Goal: Transaction & Acquisition: Obtain resource

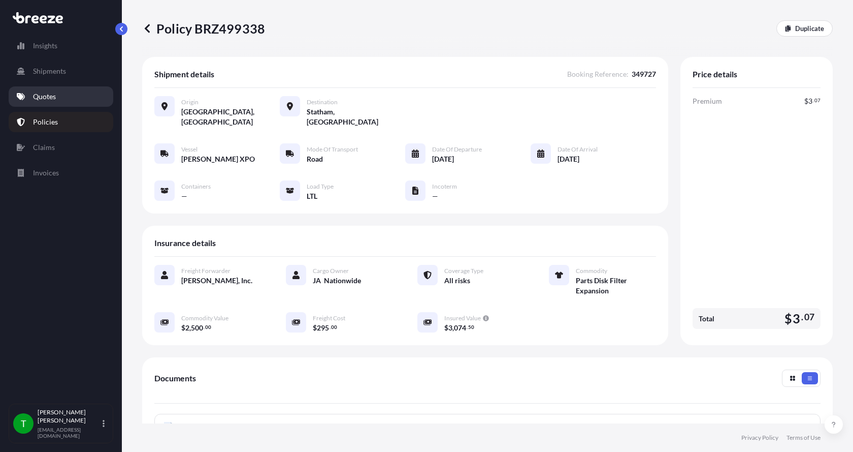
scroll to position [152, 0]
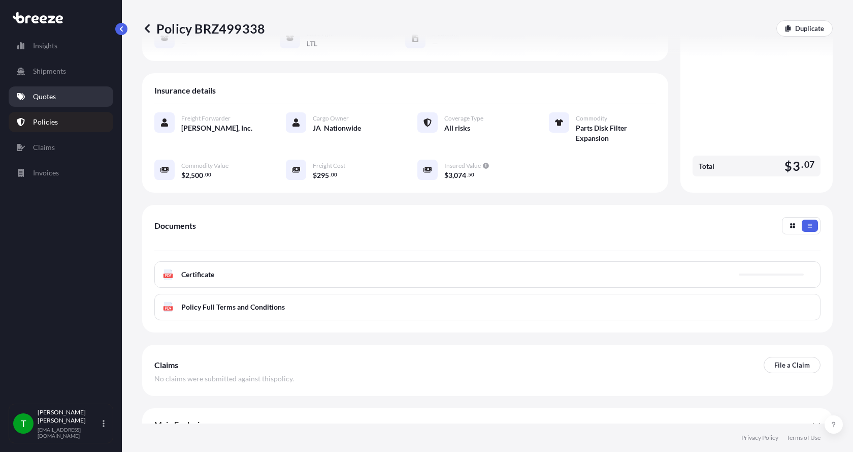
click at [37, 92] on p "Quotes" at bounding box center [44, 96] width 23 height 10
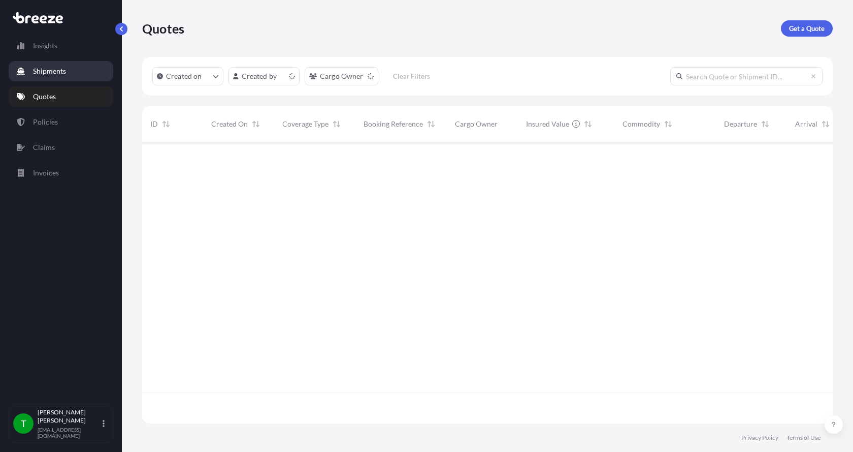
scroll to position [279, 683]
click at [800, 24] on p "Get a Quote" at bounding box center [807, 28] width 36 height 10
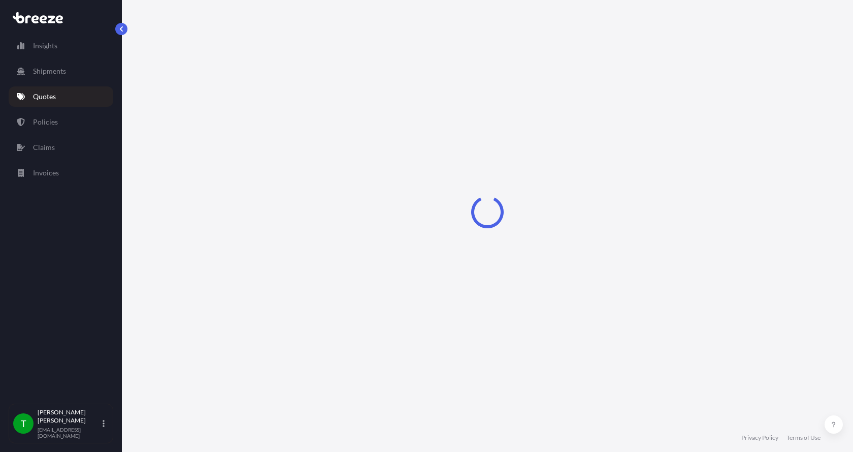
select select "Sea"
select select "1"
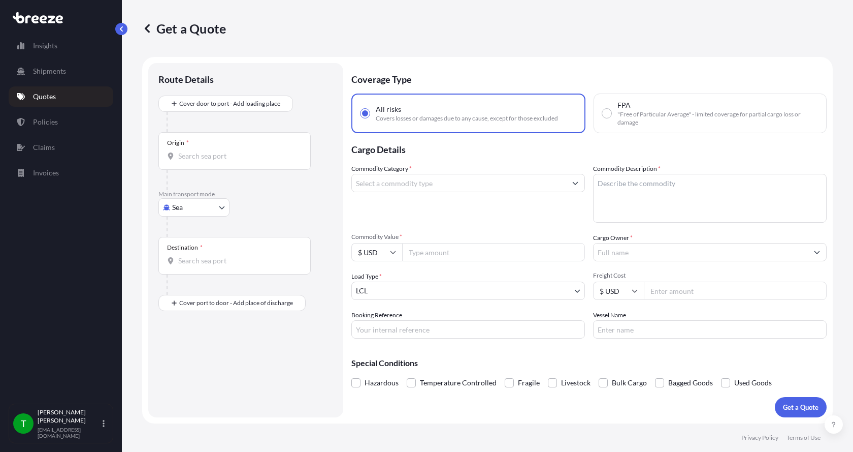
click at [190, 150] on div "Origin *" at bounding box center [234, 151] width 152 height 38
click at [190, 151] on input "Origin *" at bounding box center [238, 156] width 120 height 10
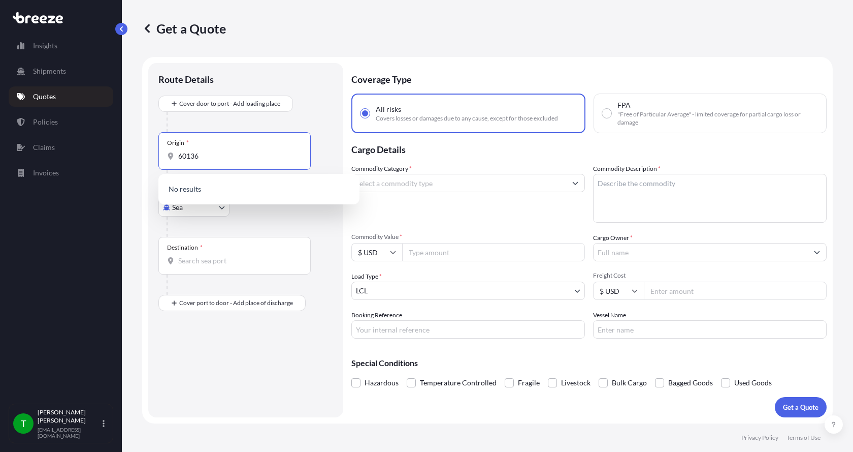
type input "60136"
click at [205, 150] on div "Origin * 60136" at bounding box center [234, 151] width 152 height 38
click at [205, 151] on input "60136" at bounding box center [238, 156] width 120 height 10
click at [205, 150] on div "Origin * 60136" at bounding box center [234, 151] width 152 height 38
click at [205, 151] on input "60136" at bounding box center [238, 156] width 120 height 10
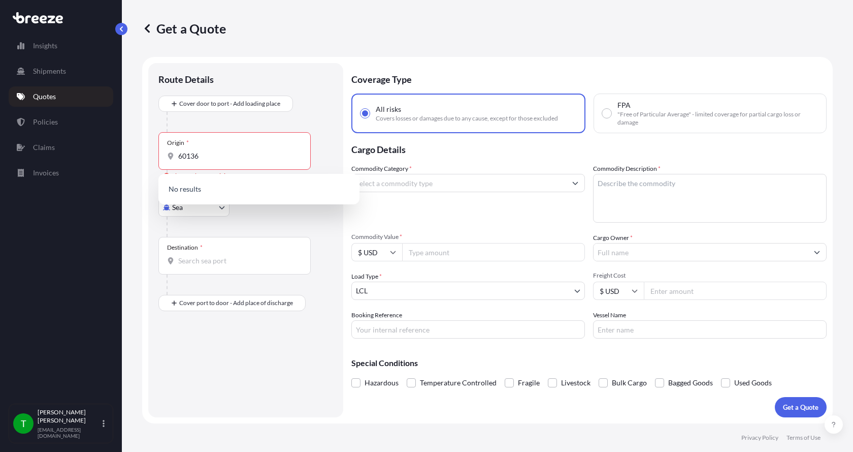
click at [205, 150] on div "Origin * 60136" at bounding box center [234, 151] width 152 height 38
click at [205, 151] on input "60136" at bounding box center [238, 156] width 120 height 10
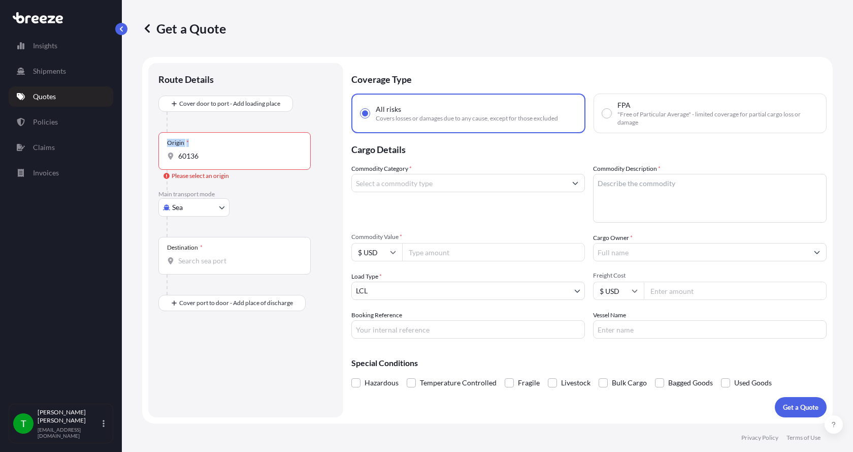
drag, startPoint x: 205, startPoint y: 150, endPoint x: 144, endPoint y: 156, distance: 61.7
click at [145, 156] on form "Route Details Cover door to port - Add loading place Place of loading Road Road…" at bounding box center [487, 240] width 691 height 366
click at [205, 205] on body "0 options available. 0 options available. 0 options available. Insights Shipmen…" at bounding box center [426, 226] width 853 height 452
click at [190, 266] on span "Road" at bounding box center [186, 270] width 16 height 10
select select "Road"
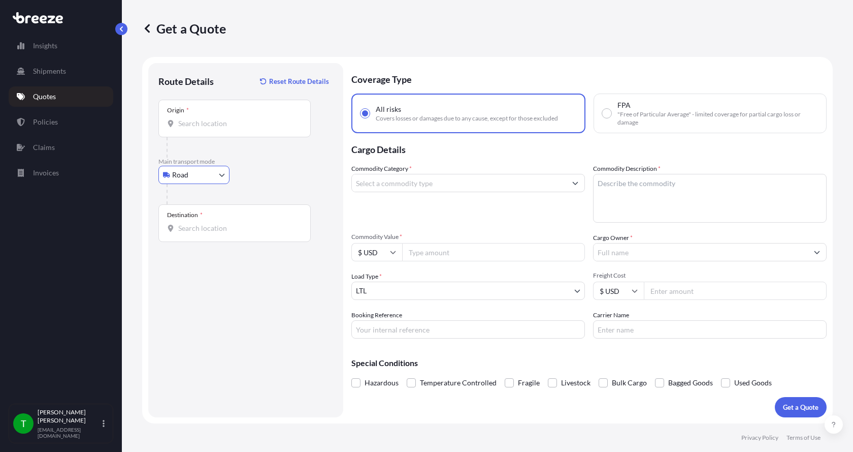
click at [201, 121] on input "Origin *" at bounding box center [238, 123] width 120 height 10
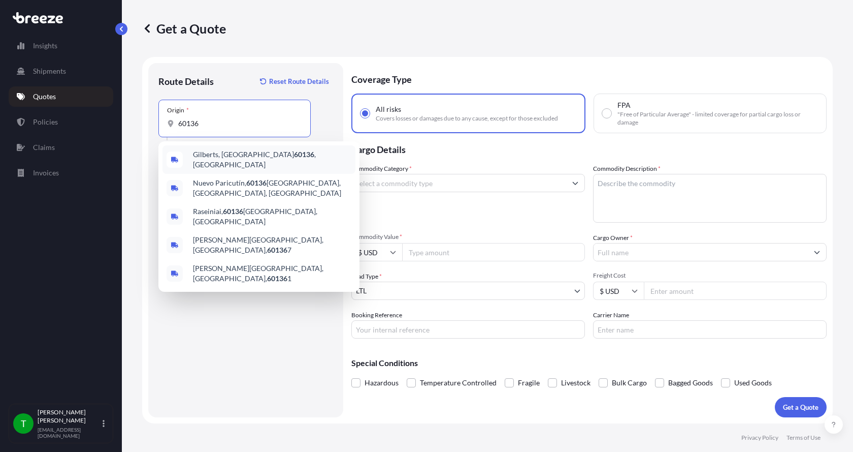
click at [194, 157] on span "Gilberts, IL 60136 , [GEOGRAPHIC_DATA]" at bounding box center [272, 159] width 158 height 20
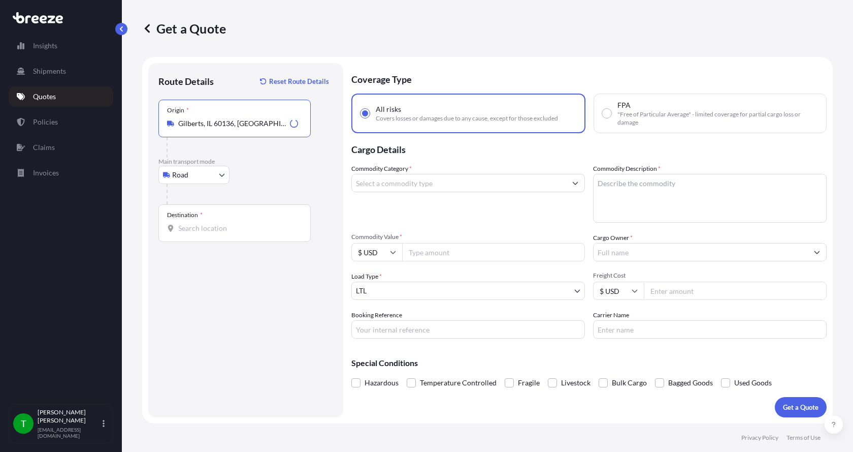
type input "Gilberts, IL 60136, [GEOGRAPHIC_DATA]"
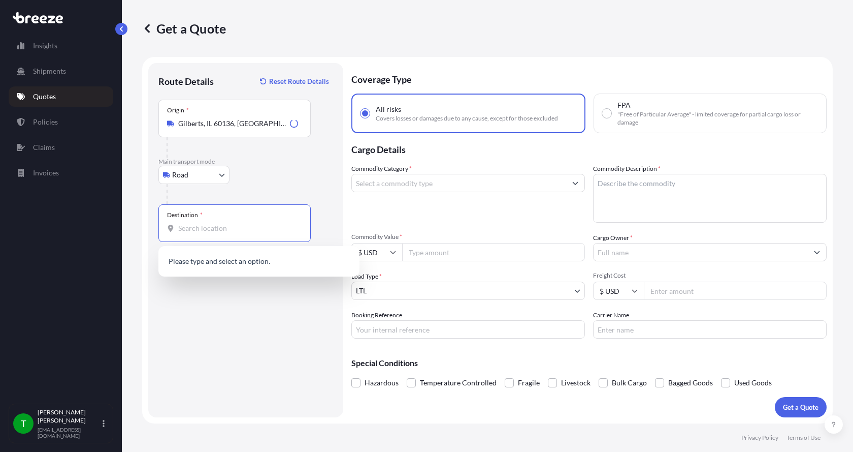
click at [188, 227] on input "Destination *" at bounding box center [238, 228] width 120 height 10
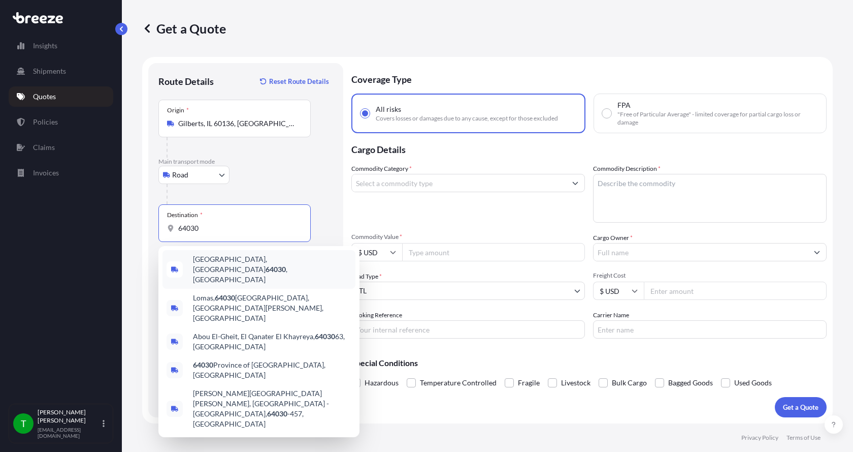
click at [214, 266] on span "[GEOGRAPHIC_DATA] , [GEOGRAPHIC_DATA]" at bounding box center [272, 269] width 158 height 30
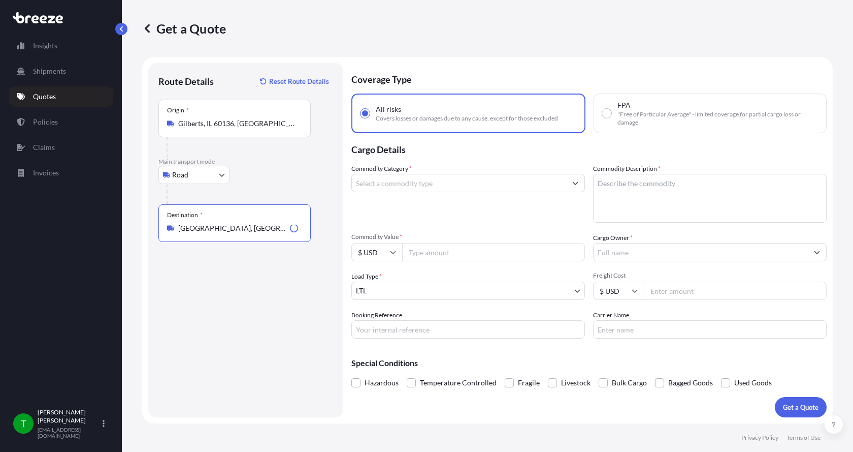
type input "[GEOGRAPHIC_DATA], [GEOGRAPHIC_DATA]"
click at [398, 187] on input "Commodity Category *" at bounding box center [459, 183] width 214 height 18
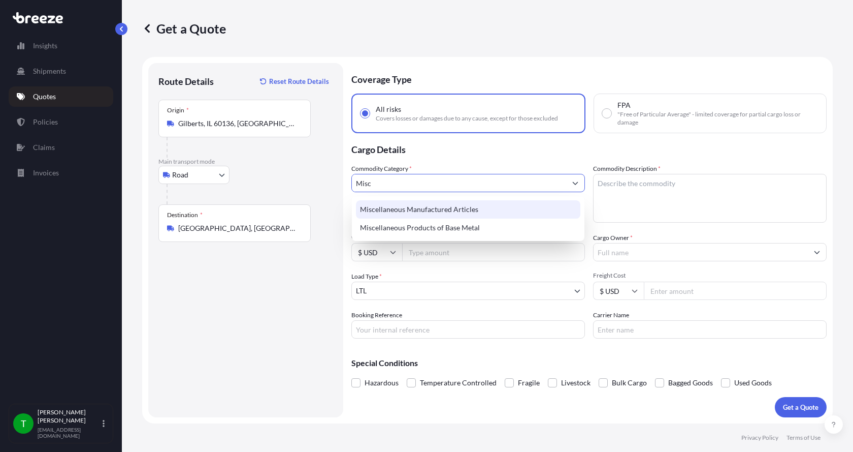
click at [406, 212] on div "Miscellaneous Manufactured Articles" at bounding box center [468, 209] width 224 height 18
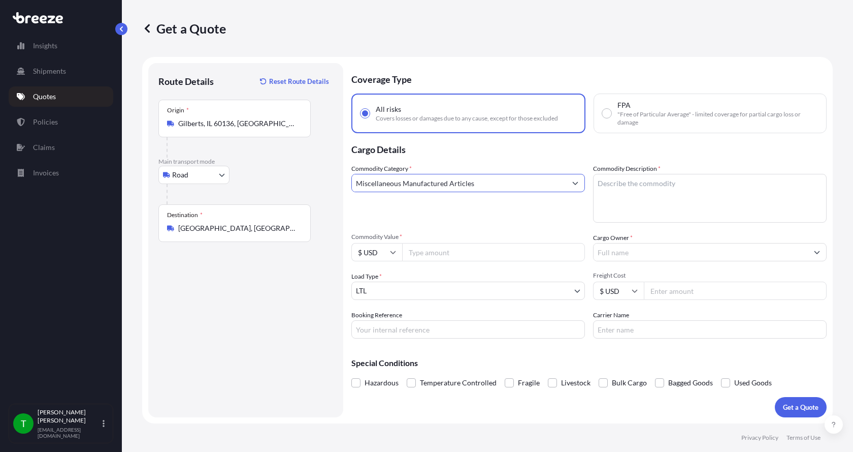
type input "Miscellaneous Manufactured Articles"
click at [614, 187] on textarea "Commodity Description *" at bounding box center [710, 198] width 234 height 49
type textarea "Machine Part"
click at [461, 251] on input "Commodity Value *" at bounding box center [493, 252] width 183 height 18
type input "4825.00"
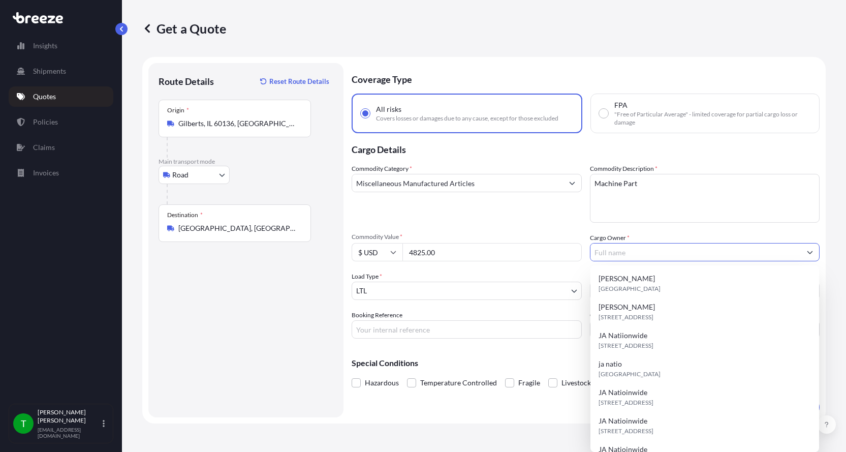
click at [619, 256] on input "Cargo Owner *" at bounding box center [695, 252] width 211 height 18
type input "JA Nationwide"
click at [521, 219] on div "Commodity Category * Miscellaneous Manufactured Articles" at bounding box center [466, 193] width 230 height 59
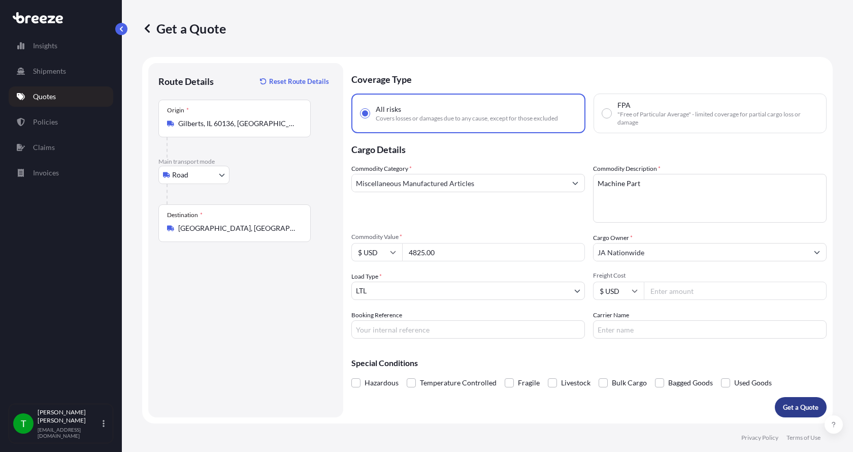
click at [800, 406] on p "Get a Quote" at bounding box center [801, 407] width 36 height 10
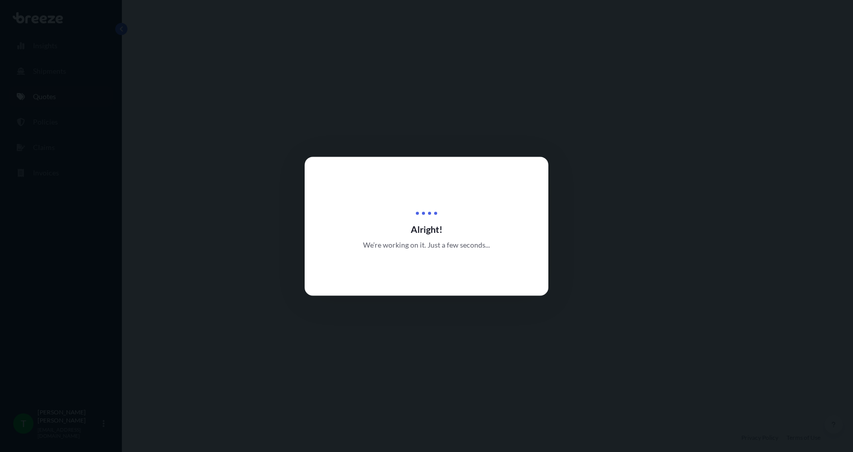
select select "Road"
select select "1"
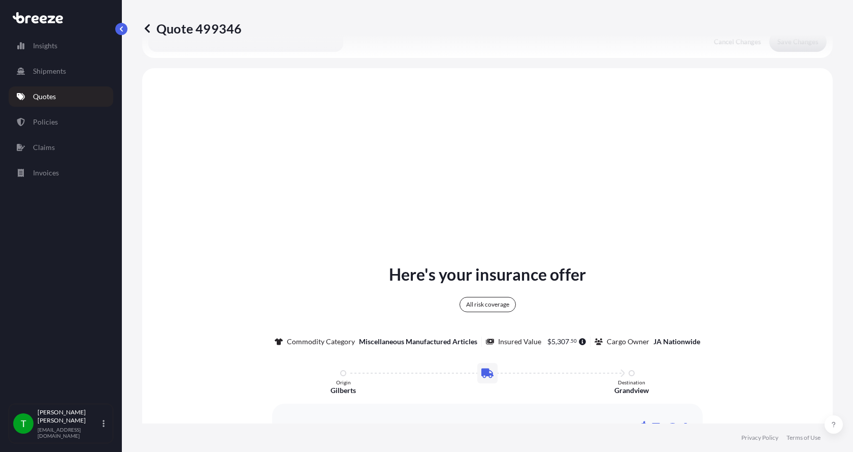
scroll to position [325, 0]
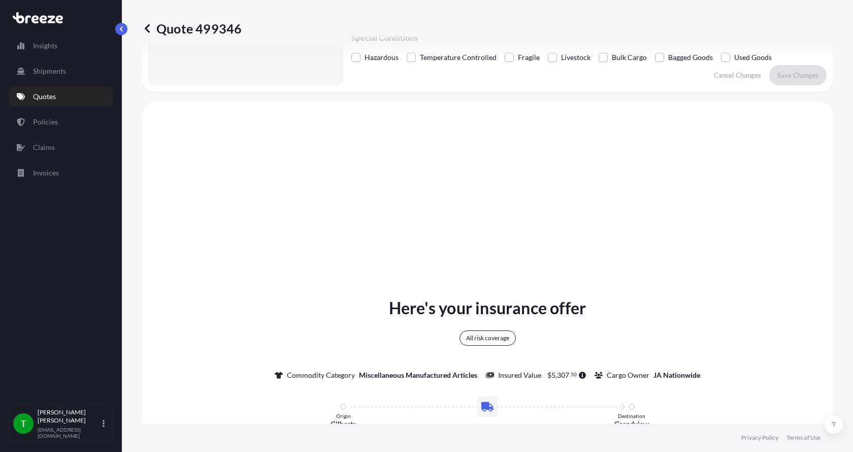
click at [42, 96] on p "Quotes" at bounding box center [44, 96] width 23 height 10
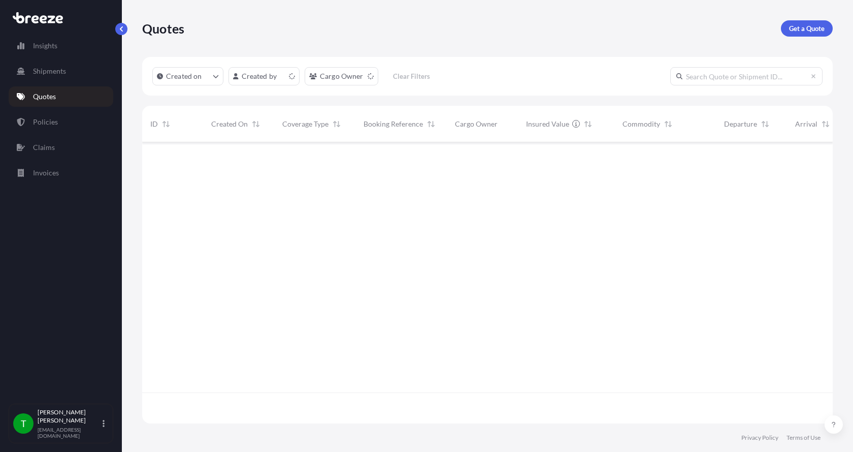
scroll to position [279, 683]
click at [796, 26] on p "Get a Quote" at bounding box center [807, 28] width 36 height 10
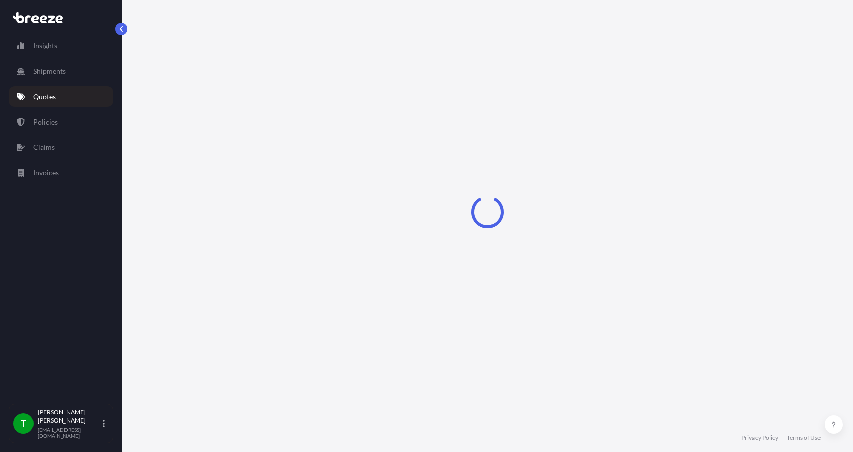
select select "Sea"
select select "1"
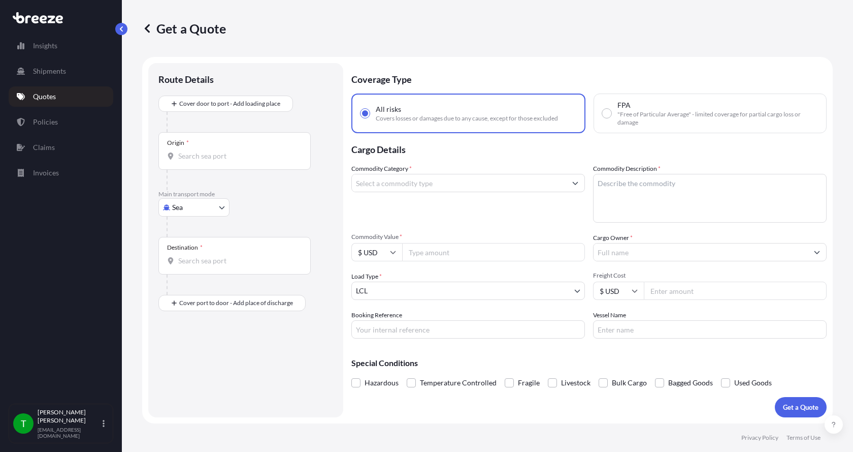
click at [182, 210] on body "Insights Shipments Quotes Policies Claims Invoices T [PERSON_NAME] [EMAIL_ADDRE…" at bounding box center [426, 226] width 853 height 452
click at [200, 268] on div "Road" at bounding box center [194, 270] width 63 height 18
select select "Road"
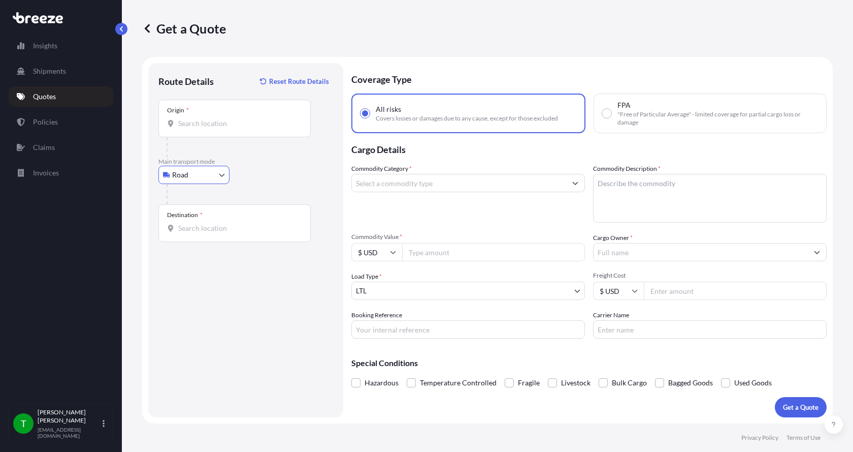
click at [193, 125] on input "Origin *" at bounding box center [238, 123] width 120 height 10
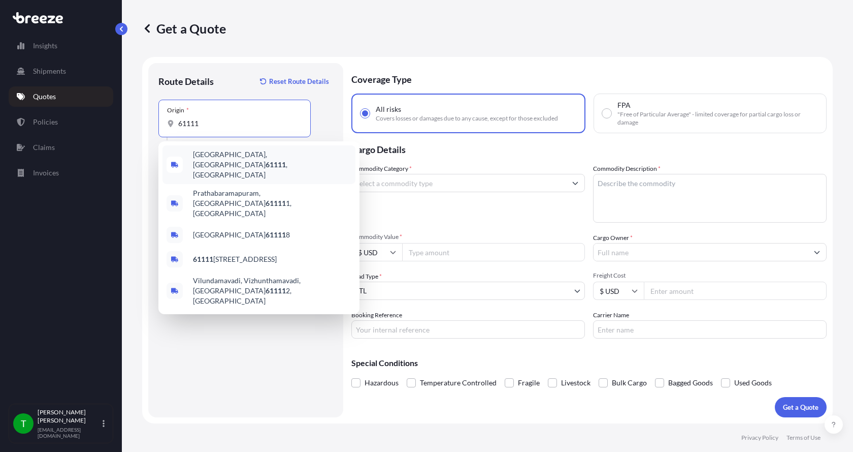
click at [210, 152] on span "[GEOGRAPHIC_DATA] , [GEOGRAPHIC_DATA]" at bounding box center [272, 164] width 158 height 30
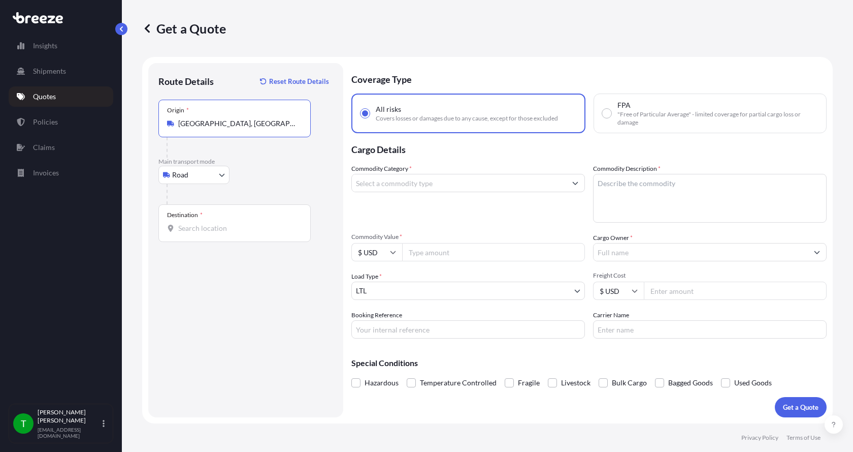
type input "[GEOGRAPHIC_DATA], [GEOGRAPHIC_DATA]"
click at [182, 230] on input "Destination *" at bounding box center [238, 228] width 120 height 10
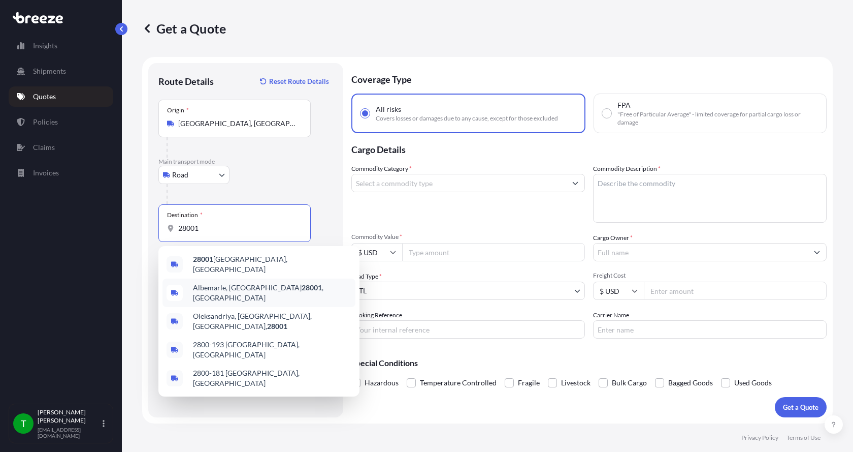
click at [207, 283] on span "[GEOGRAPHIC_DATA]" at bounding box center [272, 292] width 158 height 20
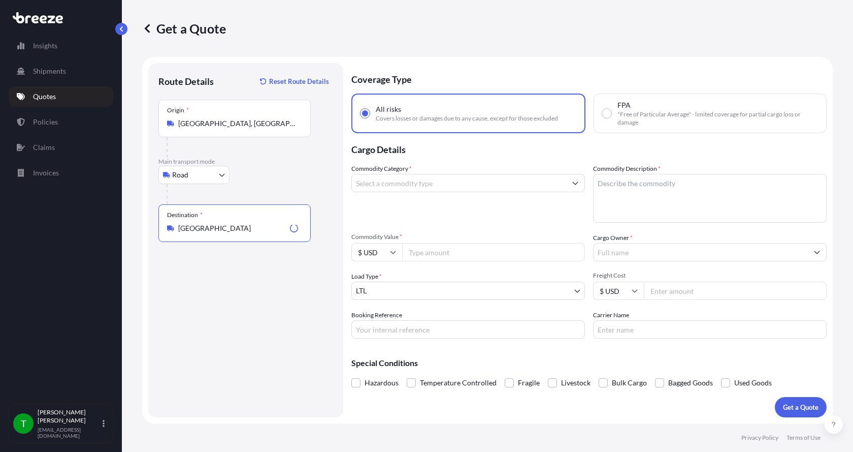
type input "[GEOGRAPHIC_DATA]"
click at [391, 186] on input "Commodity Category *" at bounding box center [459, 183] width 214 height 18
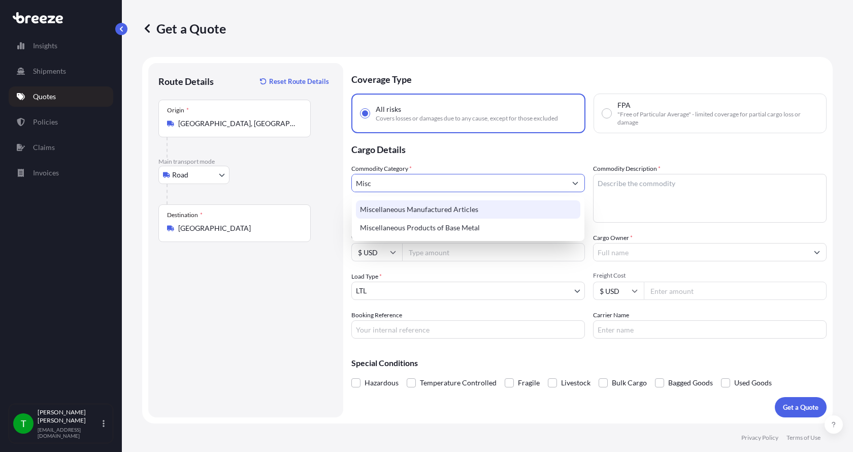
click at [387, 212] on div "Miscellaneous Manufactured Articles" at bounding box center [468, 209] width 224 height 18
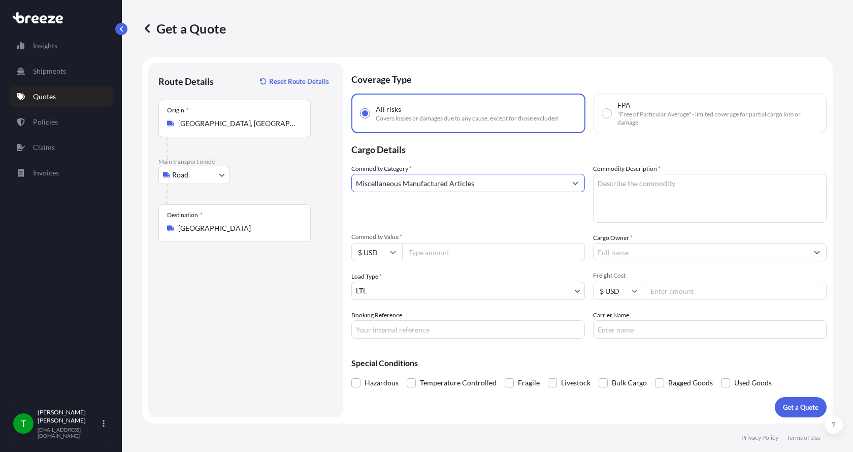
type input "Miscellaneous Manufactured Articles"
click at [627, 188] on textarea "Commodity Description *" at bounding box center [710, 198] width 234 height 49
type textarea "Diffusion Head"
click at [454, 255] on input "Commodity Value *" at bounding box center [493, 252] width 183 height 18
type input "1300.00"
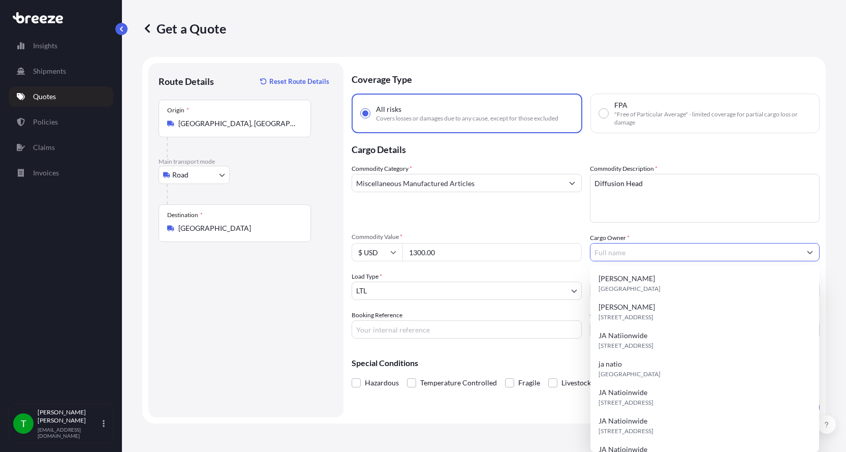
click at [618, 249] on input "Cargo Owner *" at bounding box center [695, 252] width 211 height 18
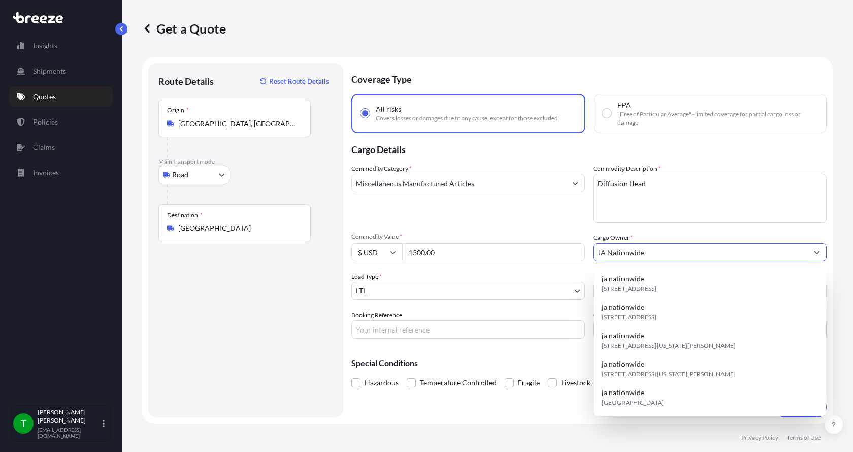
type input "JA Nationwide"
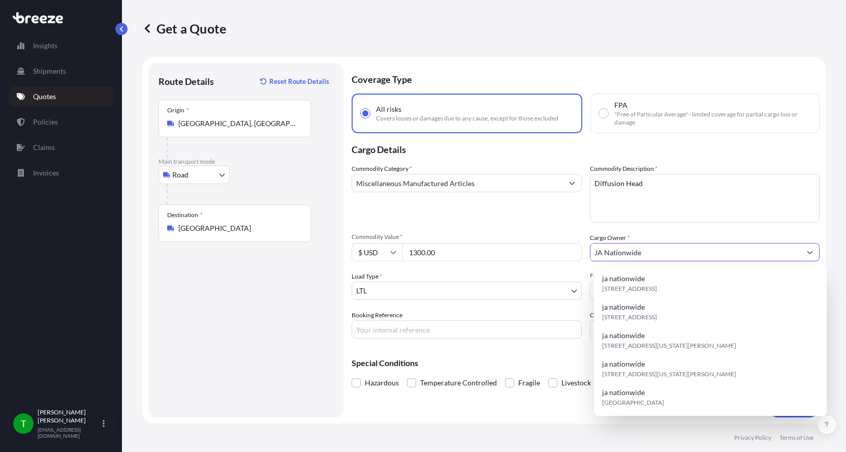
click at [409, 327] on input "Booking Reference" at bounding box center [466, 329] width 230 height 18
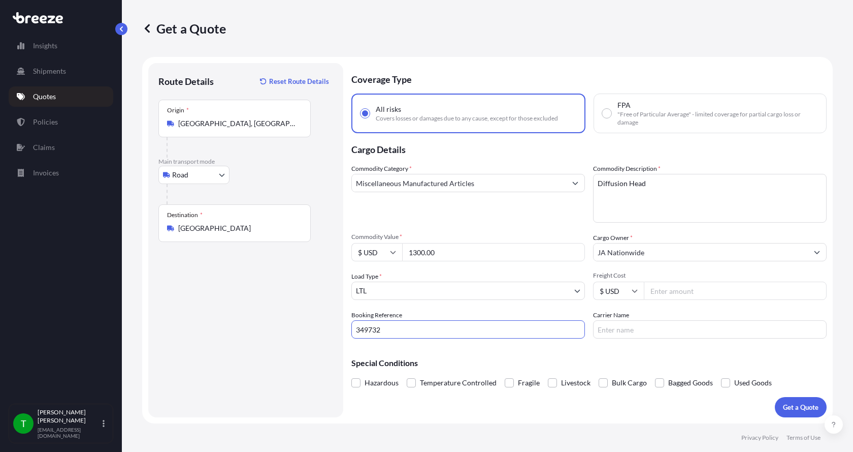
type input "349732"
click at [677, 293] on input "Freight Cost" at bounding box center [735, 290] width 183 height 18
type input "270.00"
click at [620, 331] on input "Carrier Name" at bounding box center [710, 329] width 234 height 18
type input "[PERSON_NAME] XPO"
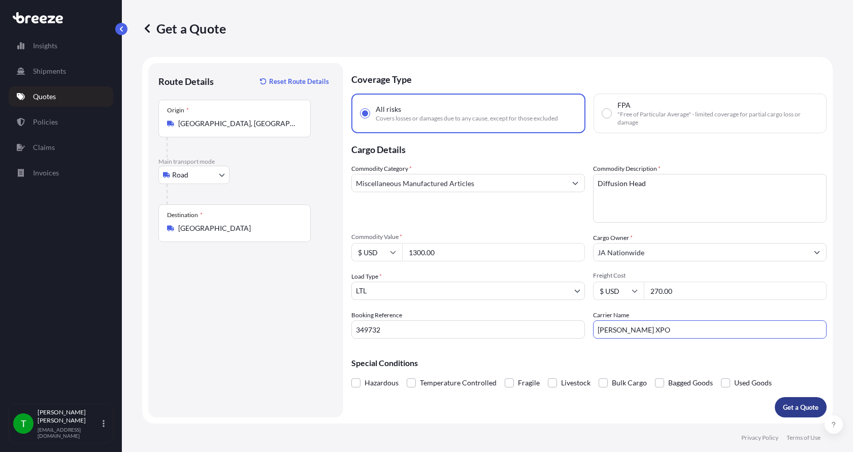
click at [805, 401] on button "Get a Quote" at bounding box center [801, 407] width 52 height 20
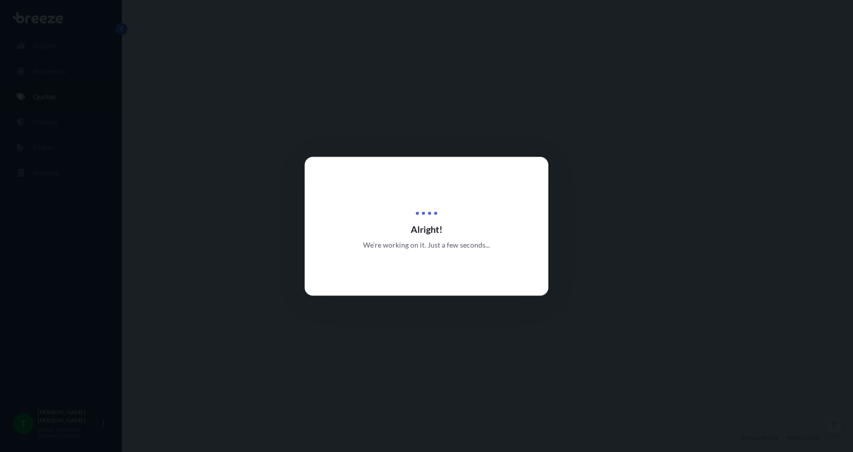
select select "Road"
select select "1"
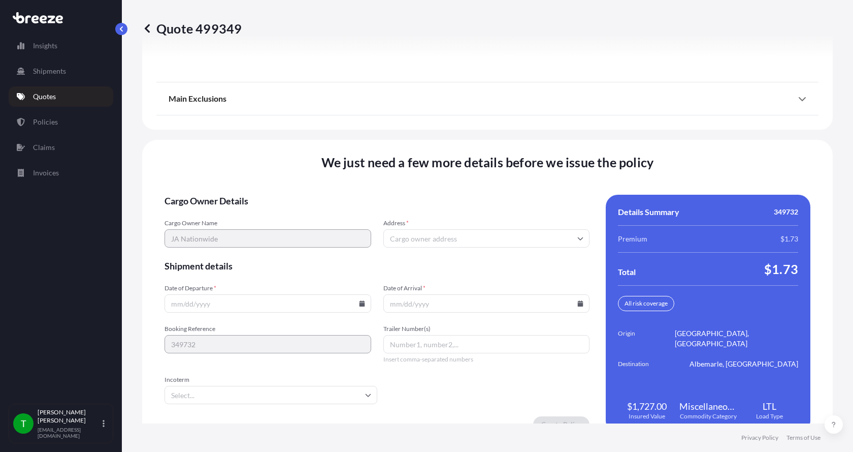
scroll to position [1336, 0]
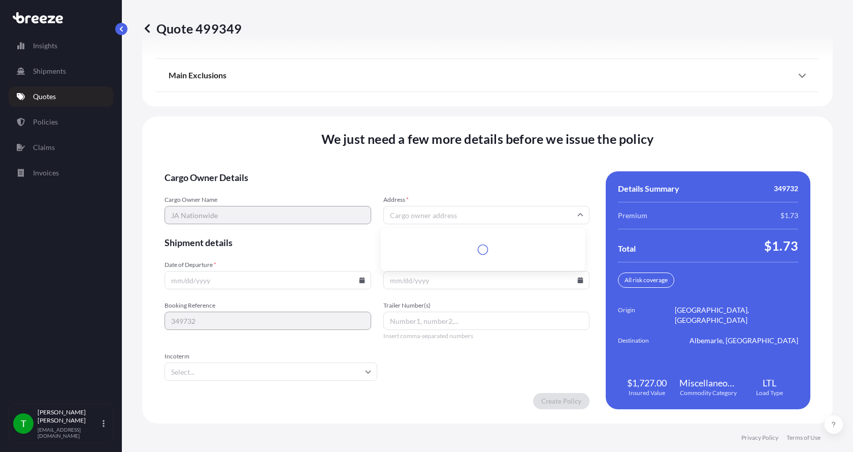
click at [406, 212] on input "Address *" at bounding box center [486, 215] width 207 height 18
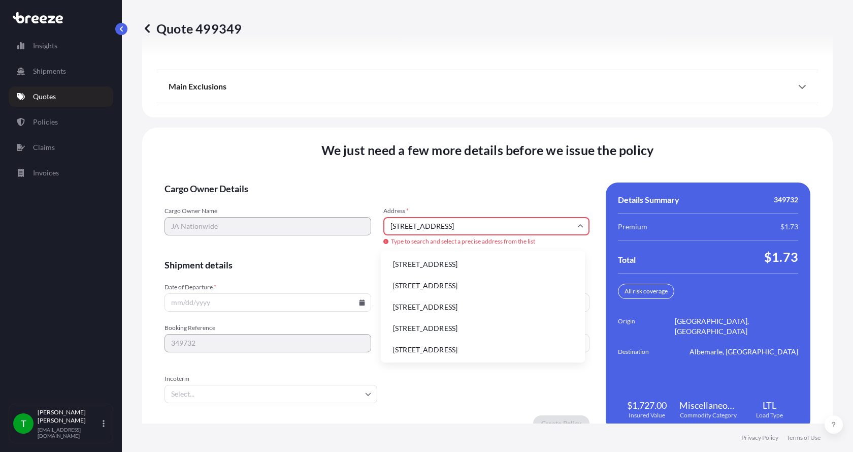
click at [418, 261] on li "[STREET_ADDRESS]" at bounding box center [483, 263] width 196 height 19
type input "[STREET_ADDRESS]"
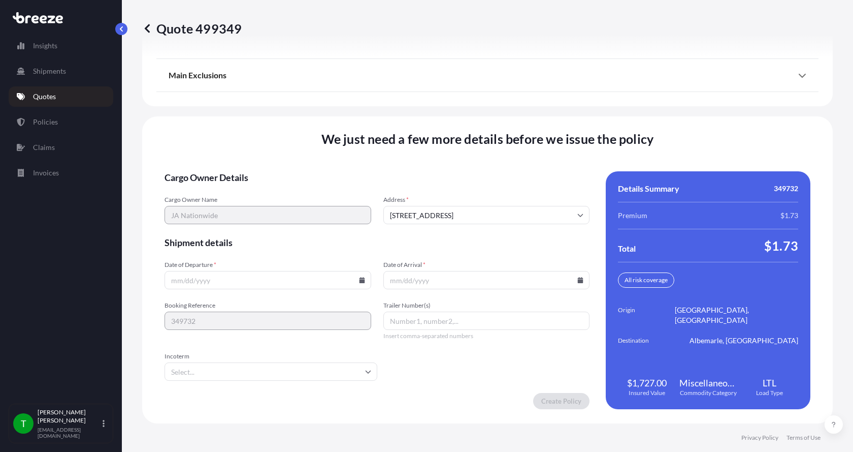
click at [362, 279] on icon at bounding box center [362, 280] width 6 height 6
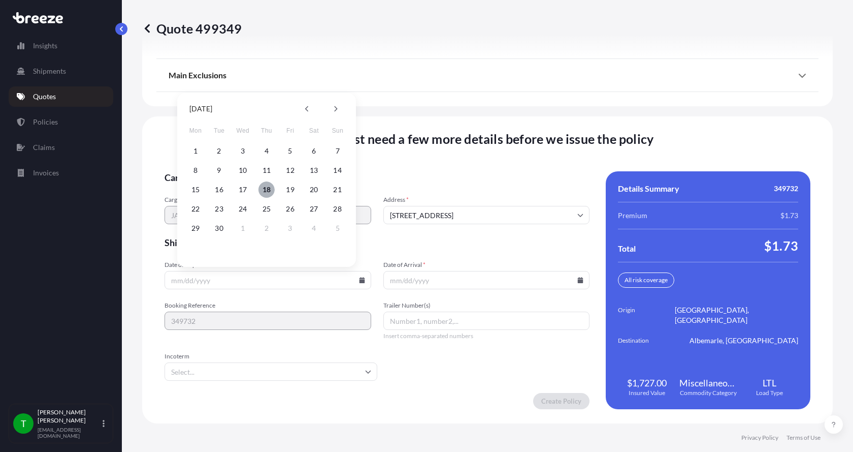
click at [267, 191] on button "18" at bounding box center [267, 189] width 16 height 16
type input "[DATE]"
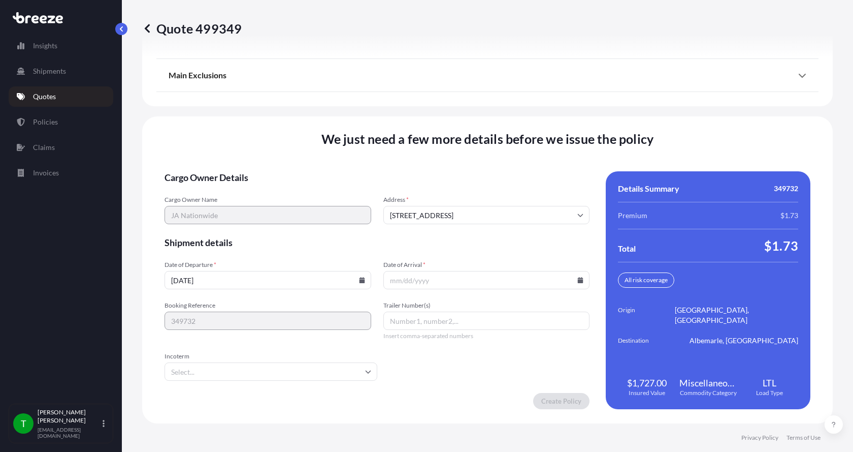
click at [577, 279] on icon at bounding box center [580, 280] width 6 height 6
click at [462, 208] on button "24" at bounding box center [459, 209] width 16 height 16
type input "[DATE]"
click at [462, 230] on button "24" at bounding box center [465, 234] width 12 height 9
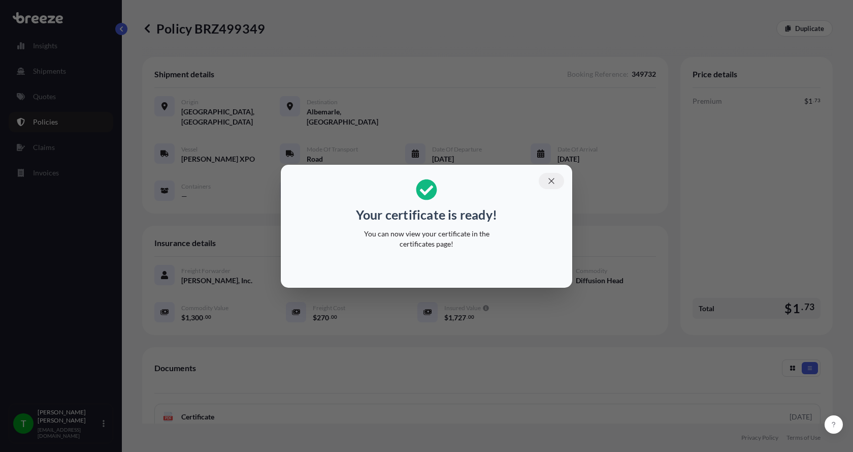
click at [551, 175] on button "button" at bounding box center [551, 181] width 25 height 16
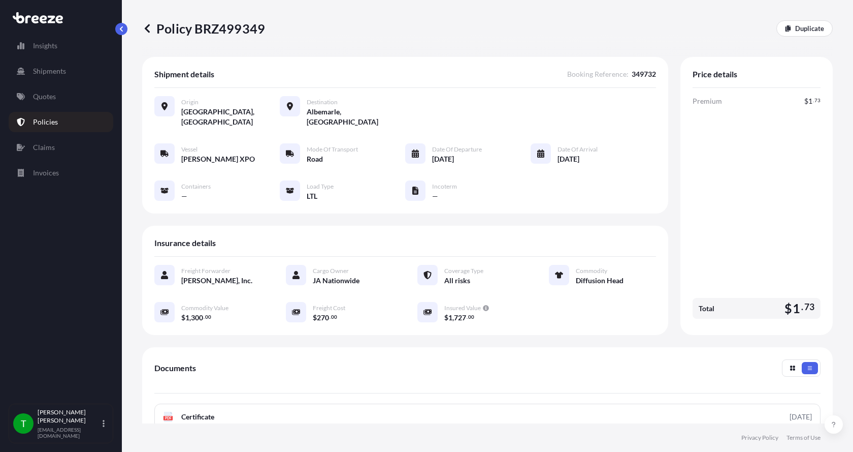
scroll to position [149, 0]
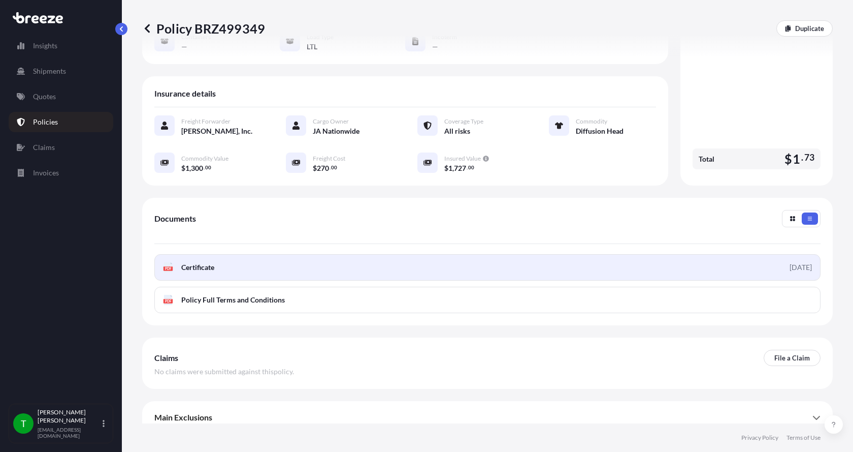
click at [167, 262] on icon at bounding box center [168, 267] width 9 height 10
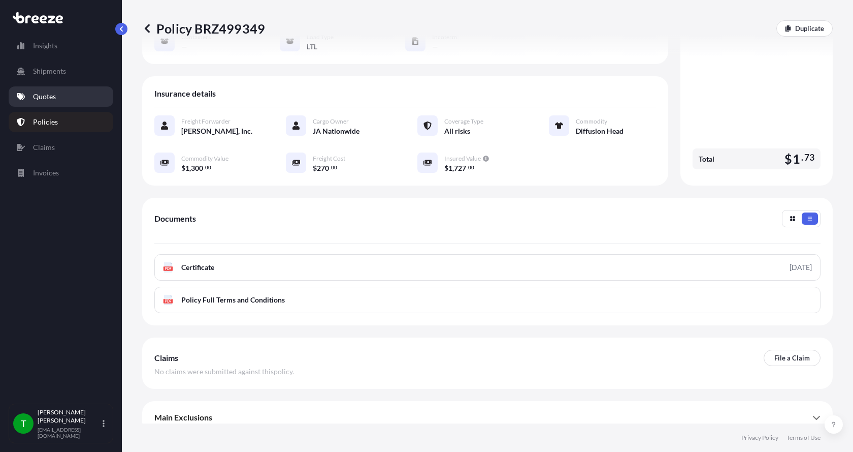
click at [40, 97] on p "Quotes" at bounding box center [44, 96] width 23 height 10
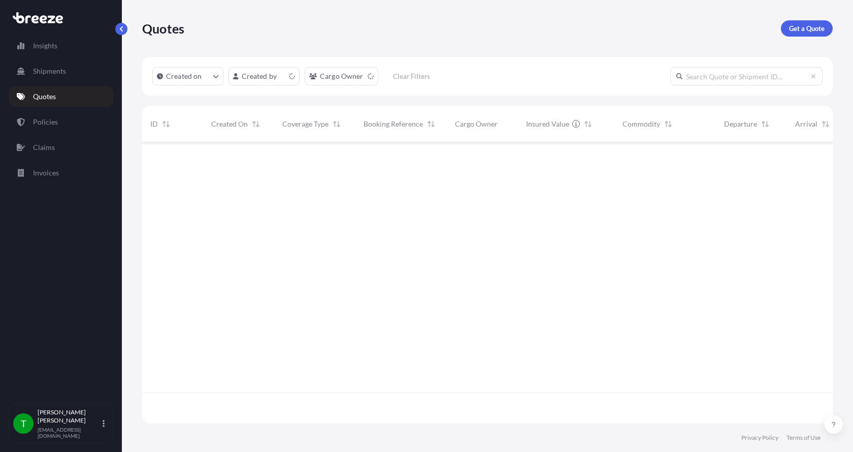
scroll to position [279, 683]
click at [801, 24] on p "Get a Quote" at bounding box center [807, 28] width 36 height 10
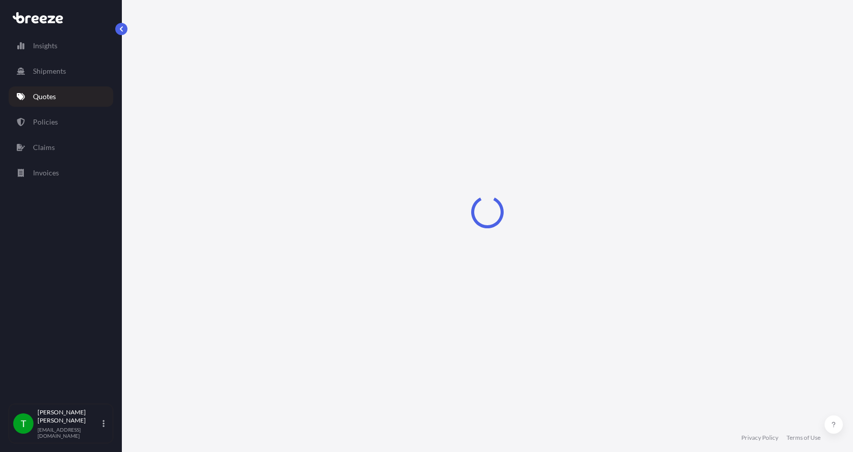
select select "Sea"
select select "1"
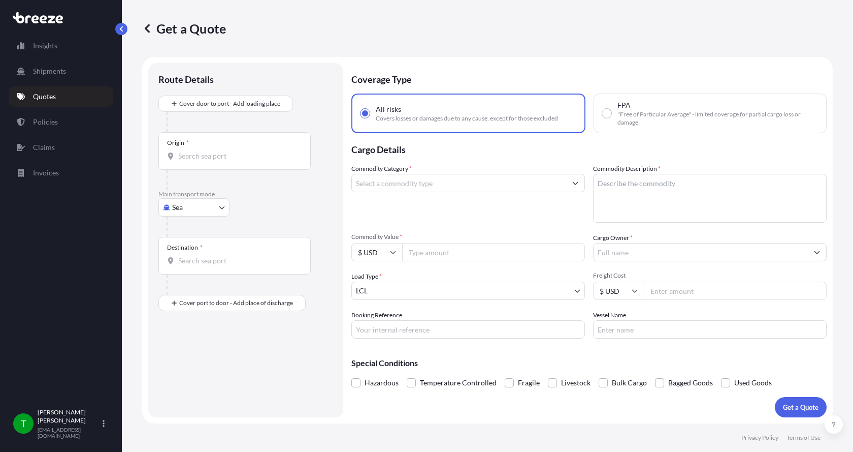
click at [190, 211] on body "Insights Shipments Quotes Policies Claims Invoices T [PERSON_NAME] [EMAIL_ADDRE…" at bounding box center [426, 226] width 853 height 452
click at [189, 269] on span "Road" at bounding box center [186, 270] width 16 height 10
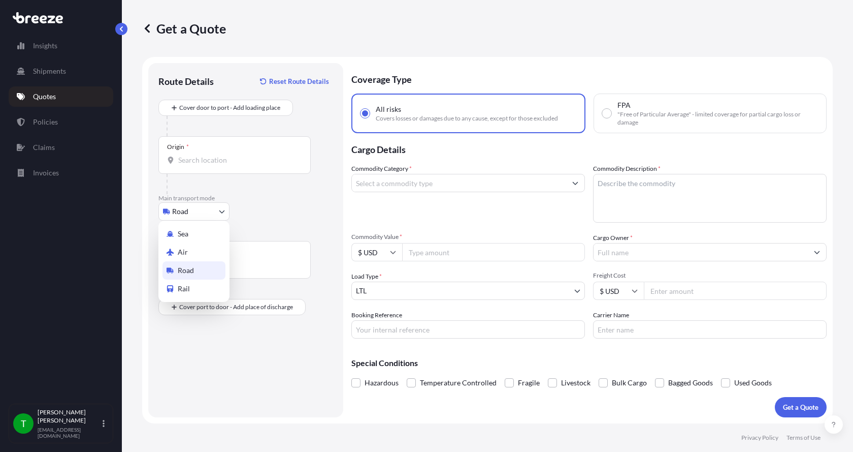
select select "Road"
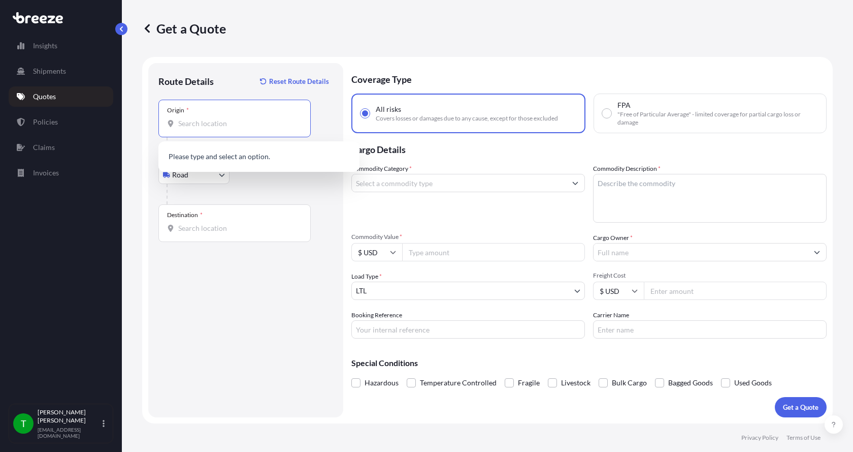
drag, startPoint x: 186, startPoint y: 123, endPoint x: 185, endPoint y: 114, distance: 9.7
click at [185, 122] on input "Origin *" at bounding box center [238, 123] width 120 height 10
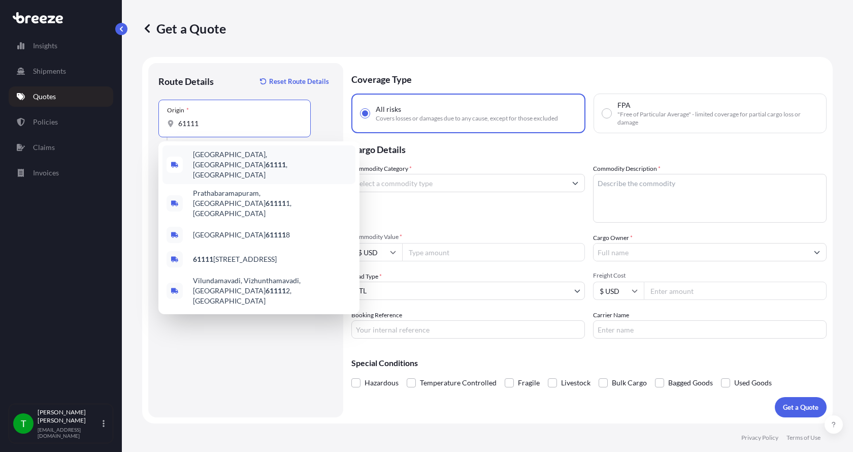
click at [213, 155] on span "[GEOGRAPHIC_DATA] , [GEOGRAPHIC_DATA]" at bounding box center [272, 164] width 158 height 30
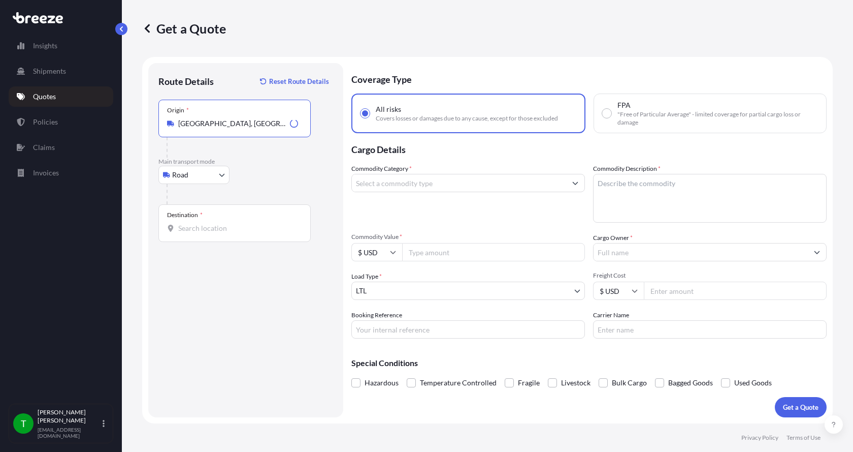
type input "[GEOGRAPHIC_DATA], [GEOGRAPHIC_DATA]"
click at [185, 230] on input "Destination *" at bounding box center [238, 228] width 120 height 10
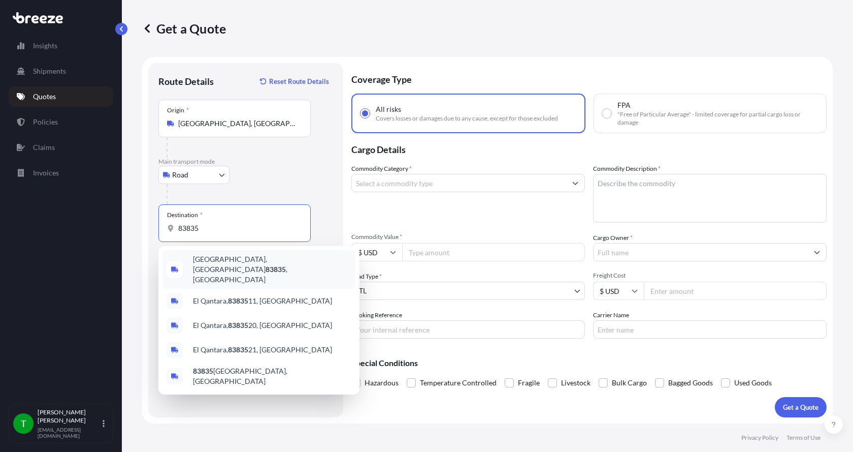
drag, startPoint x: 222, startPoint y: 226, endPoint x: 134, endPoint y: 234, distance: 89.3
click at [134, 234] on div "Get a Quote Route Details Reset Route Details Place of loading Road Road Rail O…" at bounding box center [487, 211] width 731 height 423
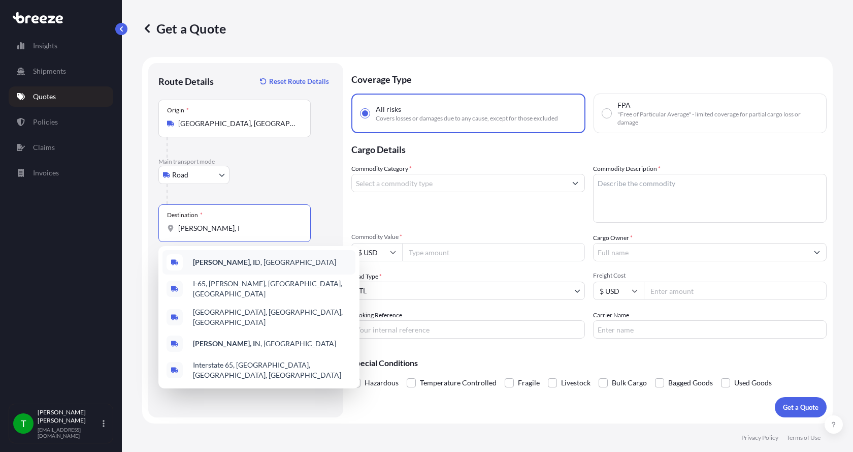
click at [210, 263] on b "[PERSON_NAME], I" at bounding box center [224, 262] width 62 height 9
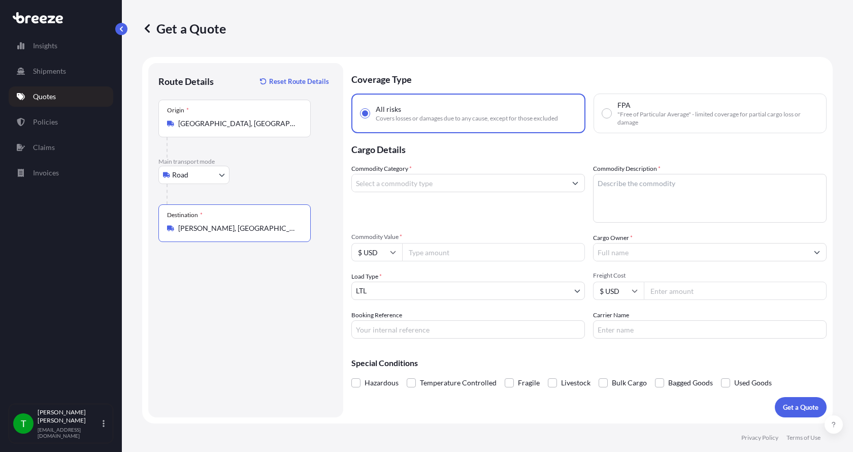
type input "[PERSON_NAME], [GEOGRAPHIC_DATA], [GEOGRAPHIC_DATA]"
click at [383, 182] on input "Commodity Category *" at bounding box center [459, 183] width 214 height 18
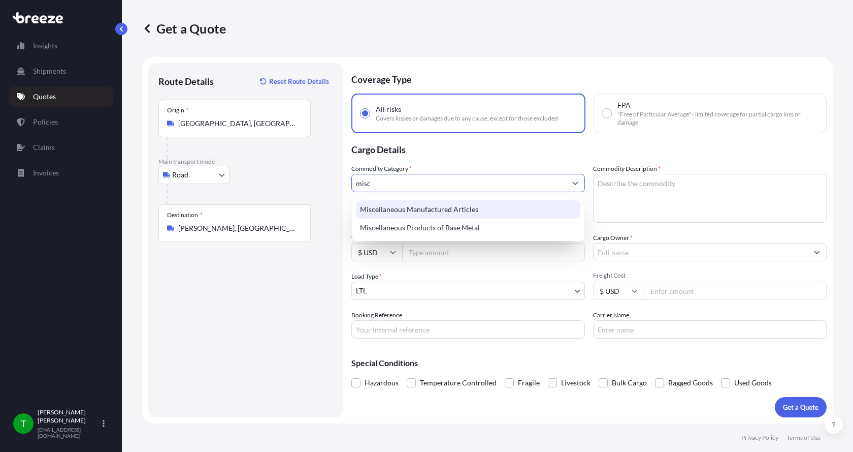
click at [390, 206] on div "Miscellaneous Manufactured Articles" at bounding box center [468, 209] width 224 height 18
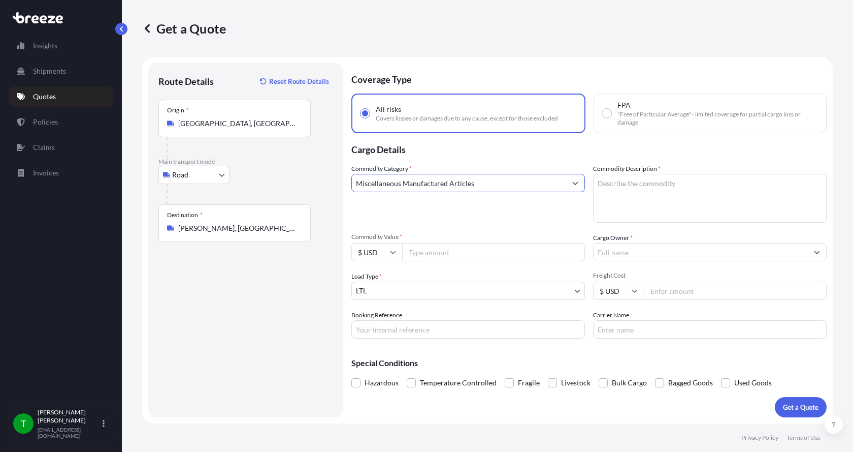
type input "Miscellaneous Manufactured Articles"
click at [622, 181] on textarea "Commodity Description *" at bounding box center [710, 198] width 234 height 49
click at [614, 183] on textarea "Commodity Description *" at bounding box center [710, 198] width 234 height 49
type textarea "Parts Mixer 3 HP"
click at [429, 255] on input "Commodity Value *" at bounding box center [493, 252] width 183 height 18
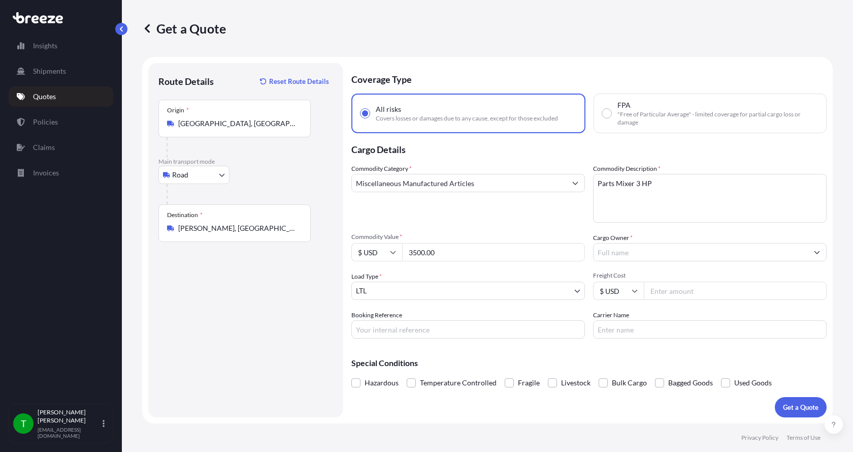
type input "3500.00"
click at [612, 254] on input "Cargo Owner *" at bounding box center [701, 252] width 214 height 18
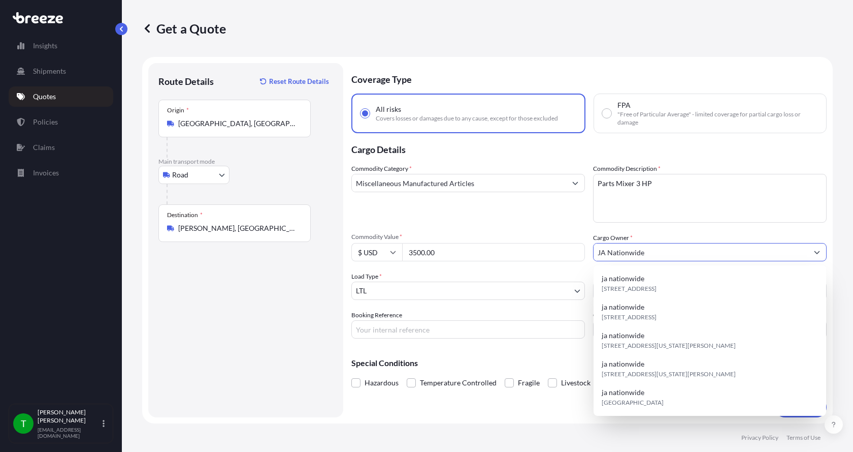
type input "JA Nationwide"
click at [408, 330] on input "Booking Reference" at bounding box center [468, 329] width 234 height 18
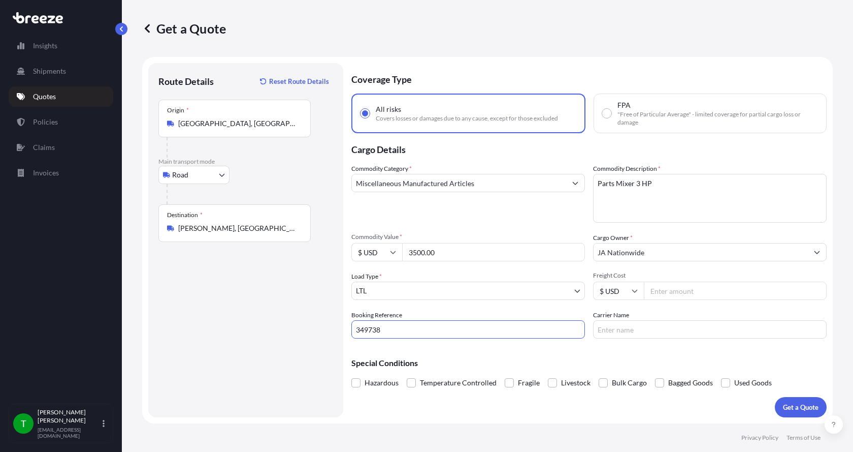
type input "349738"
click at [676, 292] on input "Freight Cost" at bounding box center [735, 290] width 183 height 18
type input "395.00"
click at [640, 324] on input "Carrier Name" at bounding box center [710, 329] width 234 height 18
type input "[PERSON_NAME]"
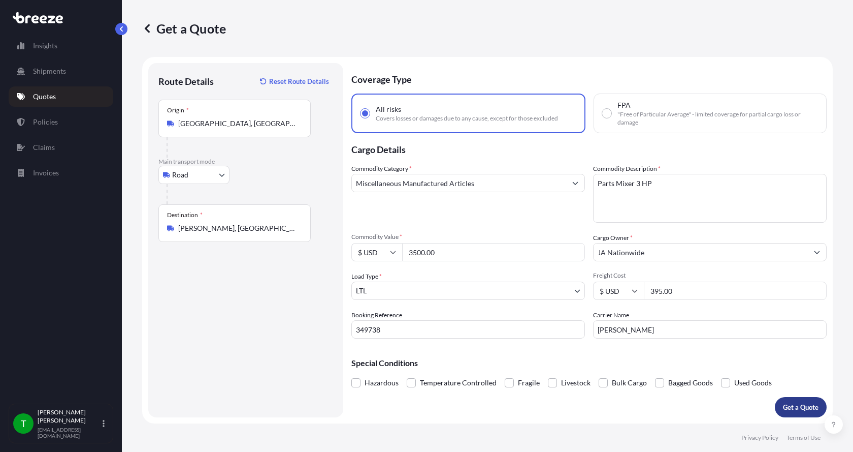
click at [792, 406] on p "Get a Quote" at bounding box center [801, 407] width 36 height 10
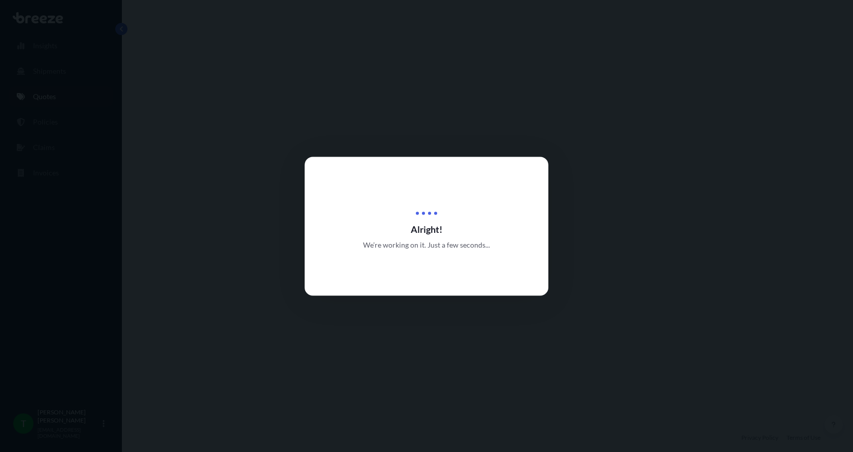
select select "Road"
select select "1"
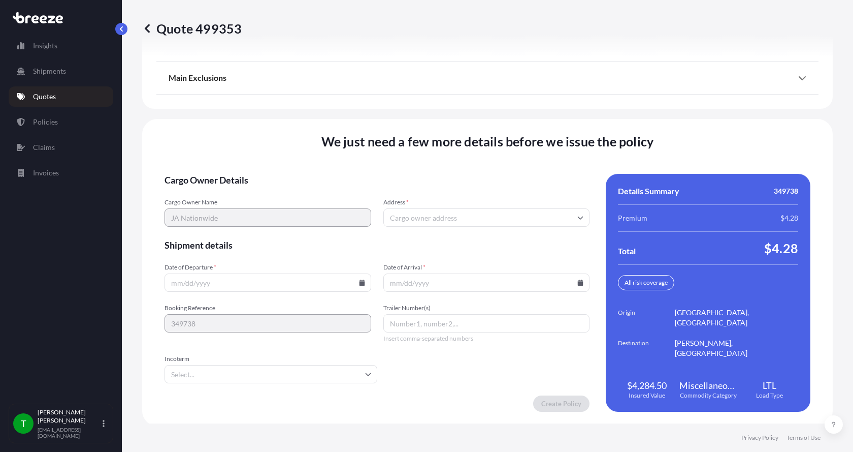
scroll to position [1336, 0]
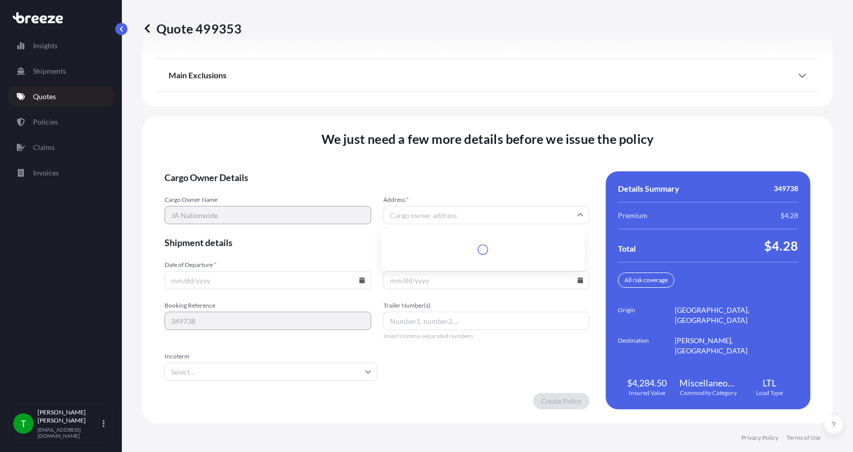
click at [402, 215] on input "Address *" at bounding box center [486, 215] width 207 height 18
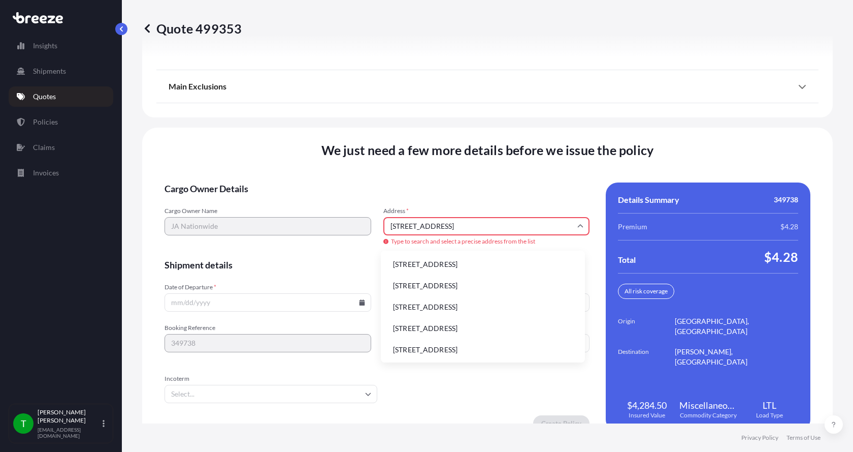
click at [419, 261] on li "[STREET_ADDRESS]" at bounding box center [483, 263] width 196 height 19
type input "[STREET_ADDRESS]"
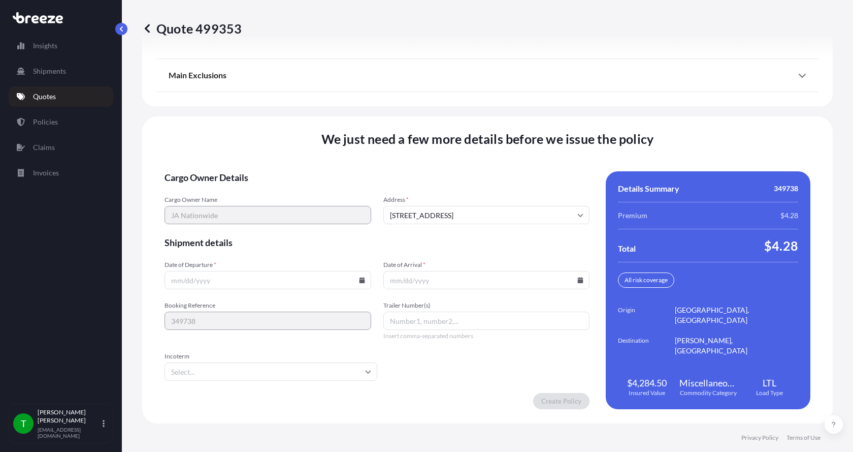
click at [360, 281] on icon at bounding box center [362, 280] width 6 height 6
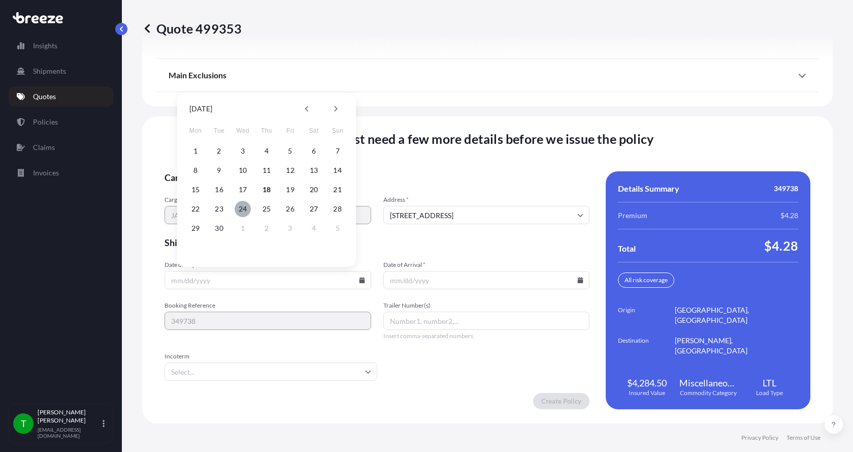
click at [247, 207] on button "24" at bounding box center [243, 209] width 16 height 16
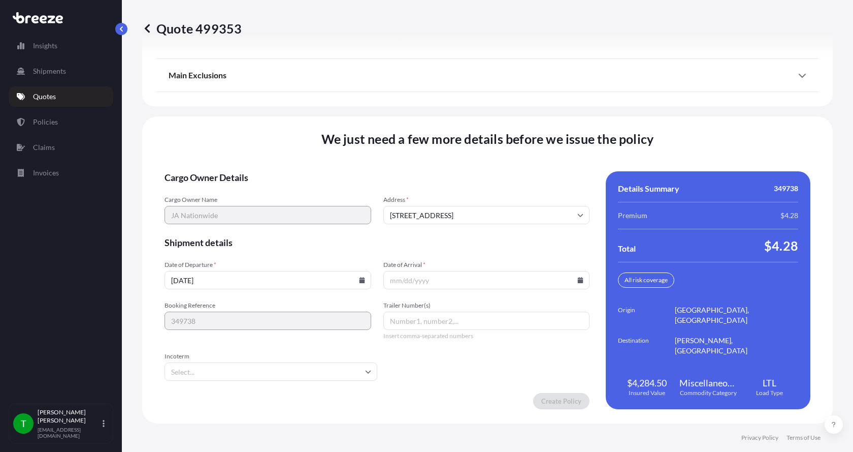
click at [577, 281] on icon at bounding box center [580, 280] width 6 height 6
click at [361, 280] on icon at bounding box center [362, 280] width 6 height 6
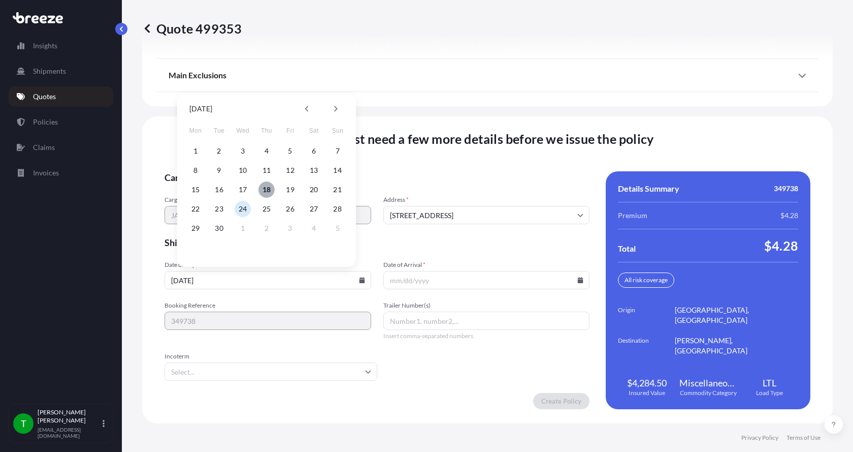
click at [268, 190] on button "18" at bounding box center [267, 189] width 16 height 16
type input "[DATE]"
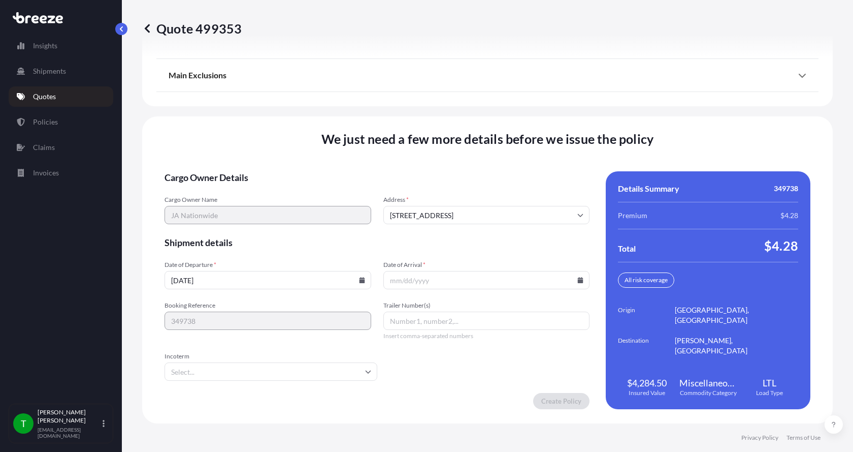
click at [578, 280] on icon at bounding box center [581, 280] width 6 height 6
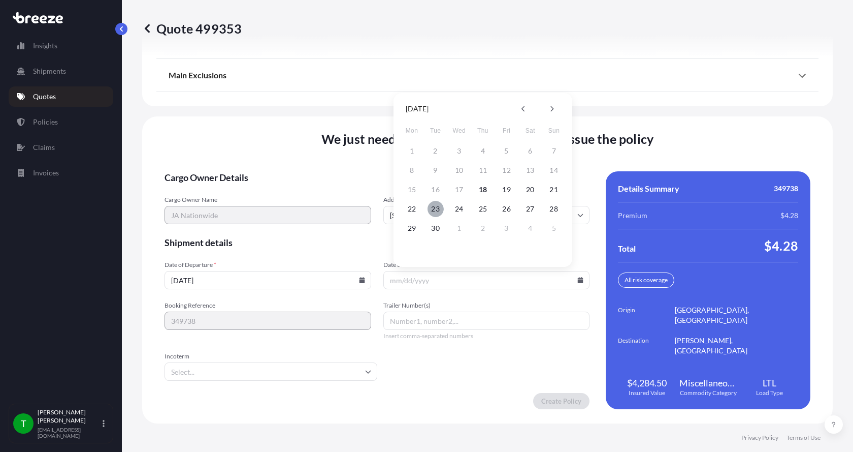
click at [437, 210] on button "23" at bounding box center [436, 209] width 16 height 16
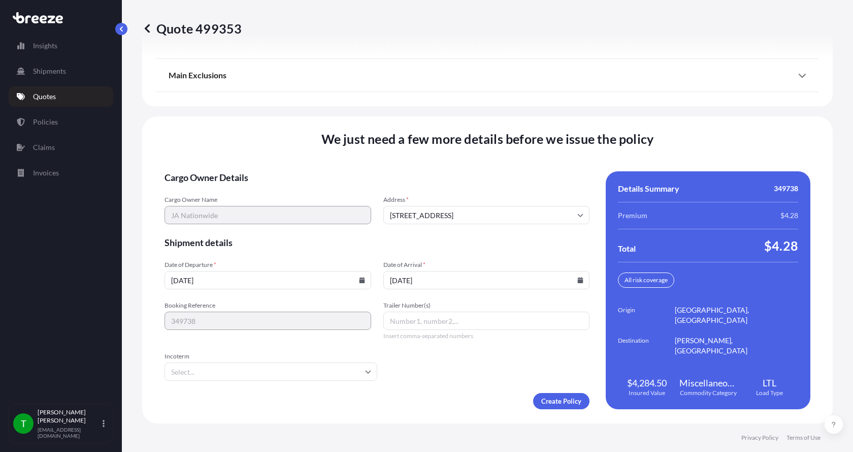
click at [578, 278] on icon at bounding box center [581, 280] width 6 height 6
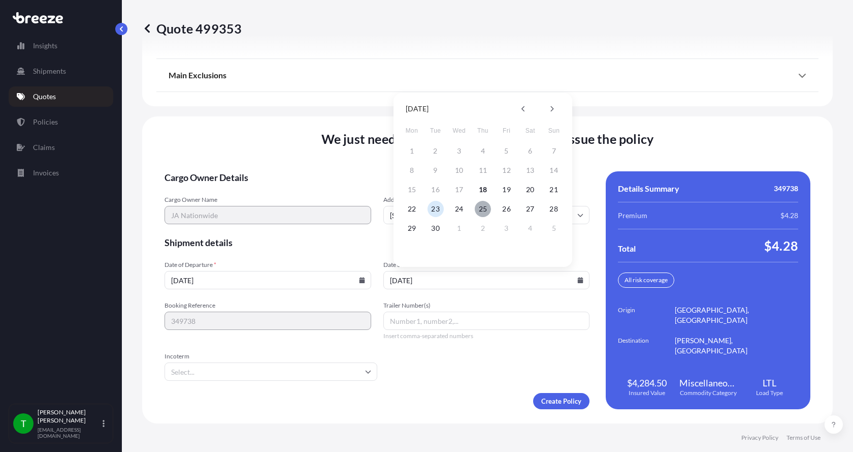
click at [481, 210] on button "25" at bounding box center [483, 209] width 16 height 16
type input "[DATE]"
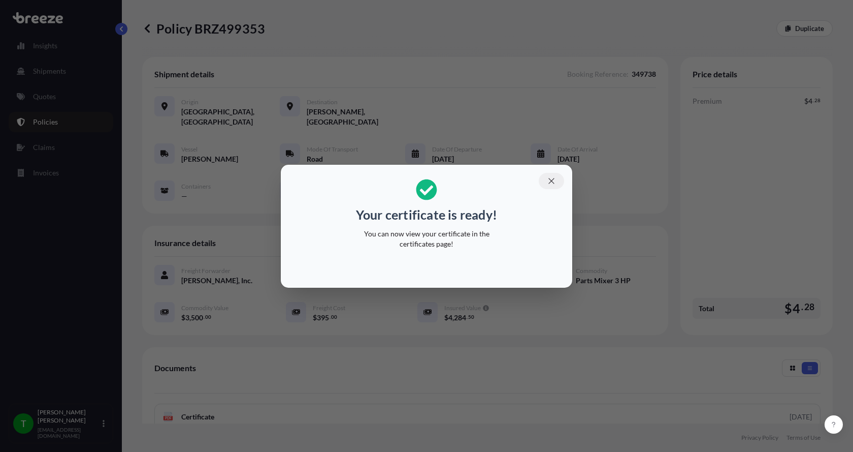
click at [550, 178] on icon "button" at bounding box center [552, 181] width 6 height 6
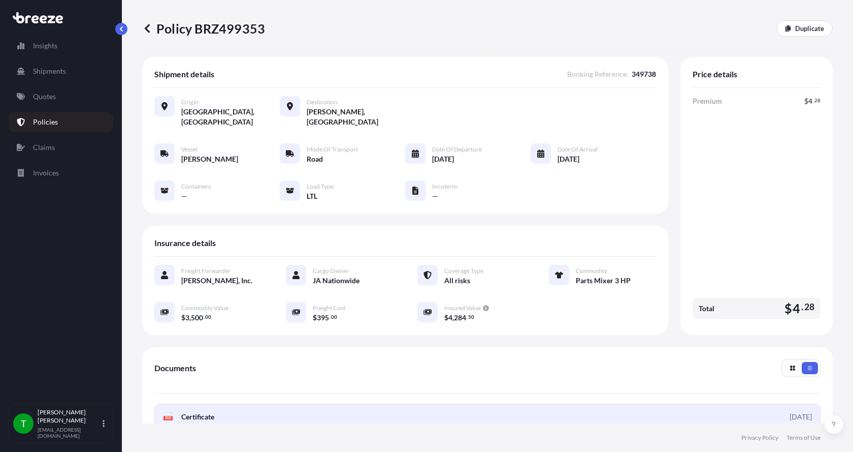
click at [173, 415] on rect at bounding box center [168, 417] width 9 height 4
